Goal: Transaction & Acquisition: Purchase product/service

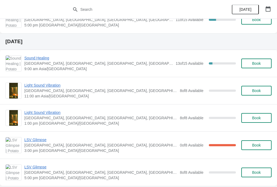
scroll to position [333, 0]
click at [258, 89] on span "Book" at bounding box center [256, 90] width 9 height 4
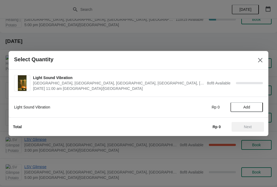
click at [252, 105] on span "Add" at bounding box center [246, 107] width 23 height 4
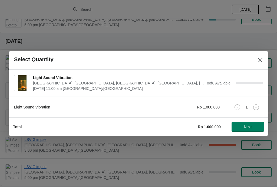
click at [255, 123] on button "Next" at bounding box center [247, 127] width 32 height 10
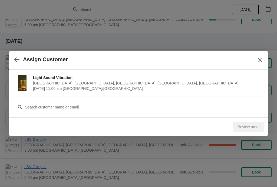
click at [221, 101] on div "Customer" at bounding box center [138, 104] width 249 height 15
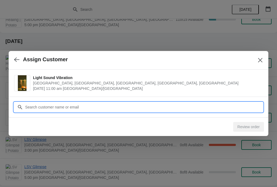
click at [159, 106] on input "Customer" at bounding box center [144, 107] width 238 height 10
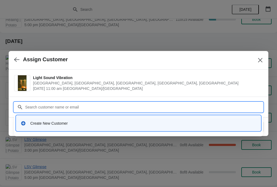
click at [158, 120] on div "Create New Customer" at bounding box center [138, 123] width 240 height 11
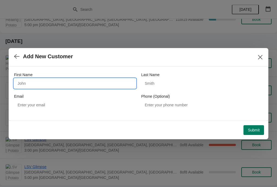
click at [91, 86] on input "First Name" at bounding box center [75, 84] width 122 height 10
type input "[PERSON_NAME]"
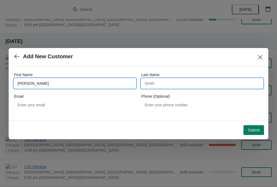
click at [184, 84] on input "Last Name" at bounding box center [202, 84] width 122 height 10
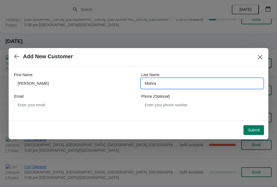
type input "Mishra"
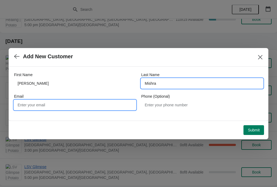
click at [56, 109] on input "Email" at bounding box center [75, 105] width 122 height 10
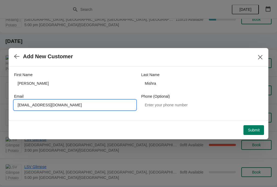
type input "[EMAIL_ADDRESS][DOMAIN_NAME]"
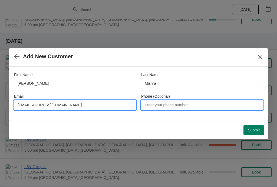
click at [198, 103] on input "Phone (Optional)" at bounding box center [202, 105] width 122 height 10
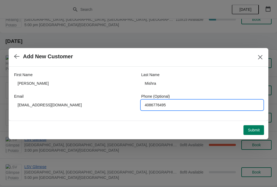
type input "4086776495"
click at [256, 128] on span "Submit" at bounding box center [254, 130] width 12 height 4
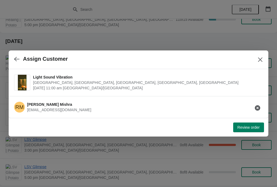
click at [248, 126] on span "Review order" at bounding box center [248, 127] width 22 height 4
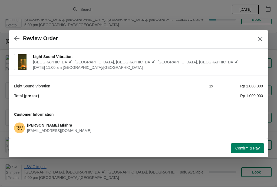
click at [242, 146] on span "Confirm & Pay" at bounding box center [247, 148] width 24 height 4
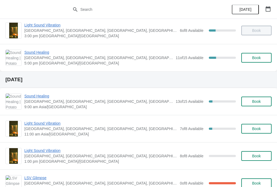
scroll to position [115, 0]
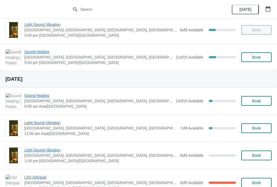
click at [56, 122] on span "Light Sound Vibration" at bounding box center [100, 122] width 153 height 5
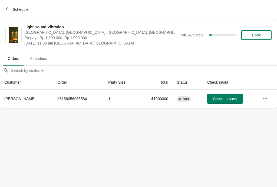
click at [265, 93] on button "button" at bounding box center [265, 98] width 10 height 10
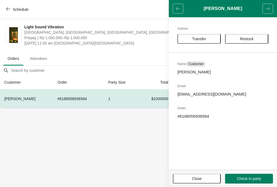
click at [180, 4] on header "Ravina Mishra" at bounding box center [223, 8] width 108 height 17
click at [181, 6] on header "Ravina Mishra" at bounding box center [223, 8] width 108 height 17
